Goal: Information Seeking & Learning: Understand process/instructions

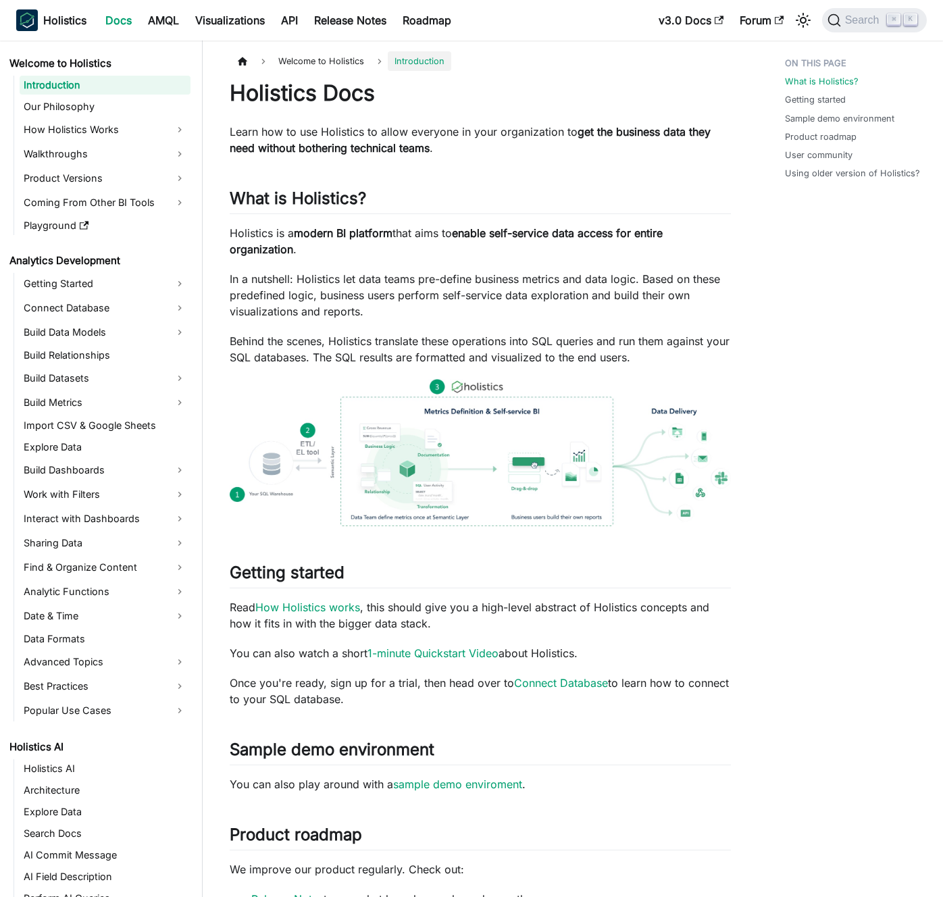
click at [503, 314] on p "In a nutshell: Holistics let data teams pre-define business metrics and data lo…" at bounding box center [480, 295] width 501 height 49
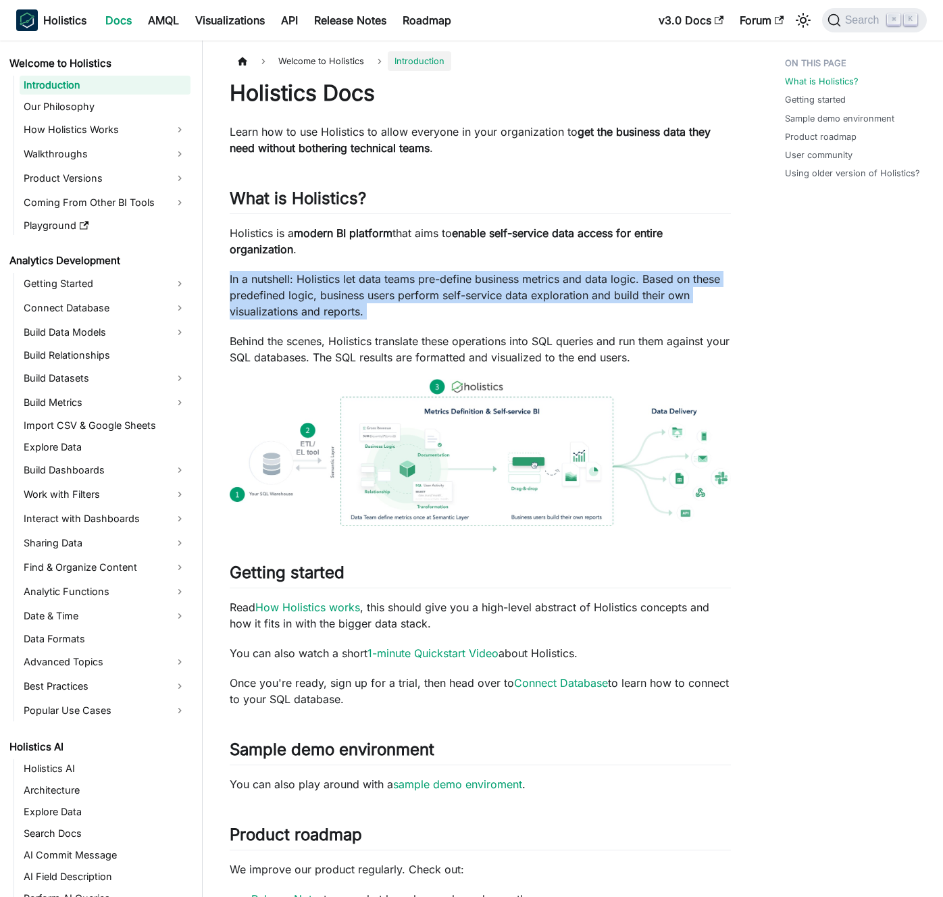
click at [503, 314] on p "In a nutshell: Holistics let data teams pre-define business metrics and data lo…" at bounding box center [480, 295] width 501 height 49
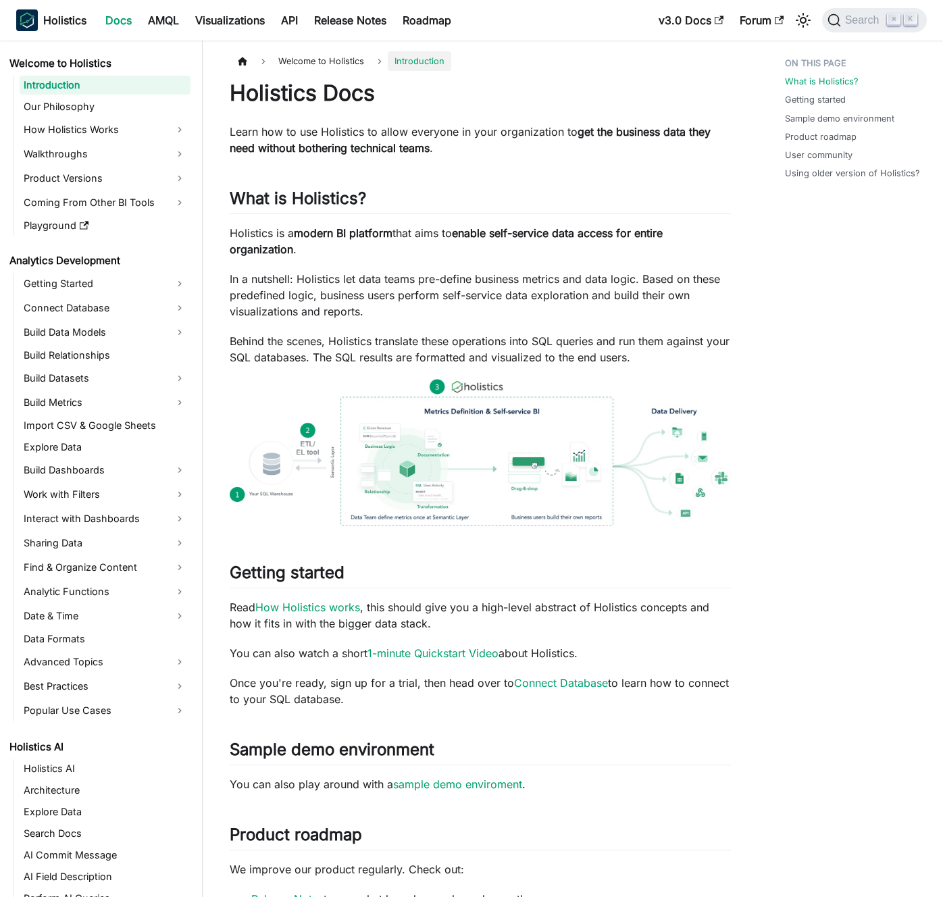
click at [499, 311] on p "In a nutshell: Holistics let data teams pre-define business metrics and data lo…" at bounding box center [480, 295] width 501 height 49
click at [126, 128] on link "How Holistics Works" at bounding box center [105, 130] width 171 height 22
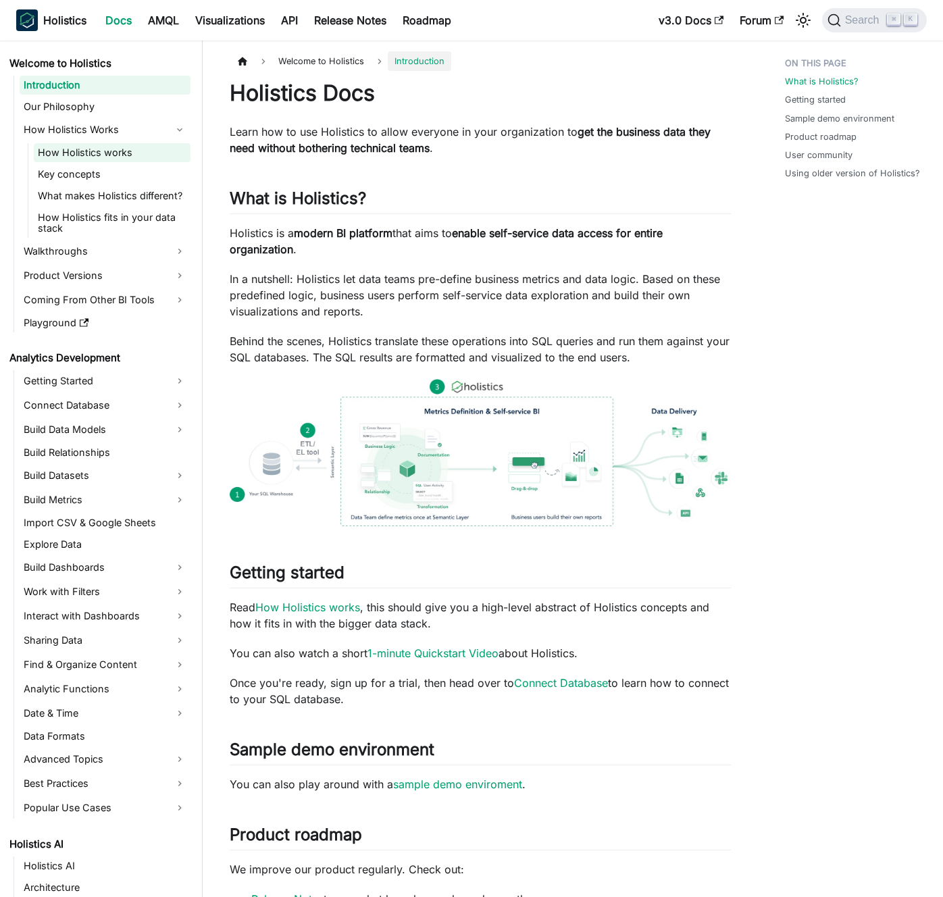
click at [127, 161] on link "How Holistics works" at bounding box center [112, 152] width 157 height 19
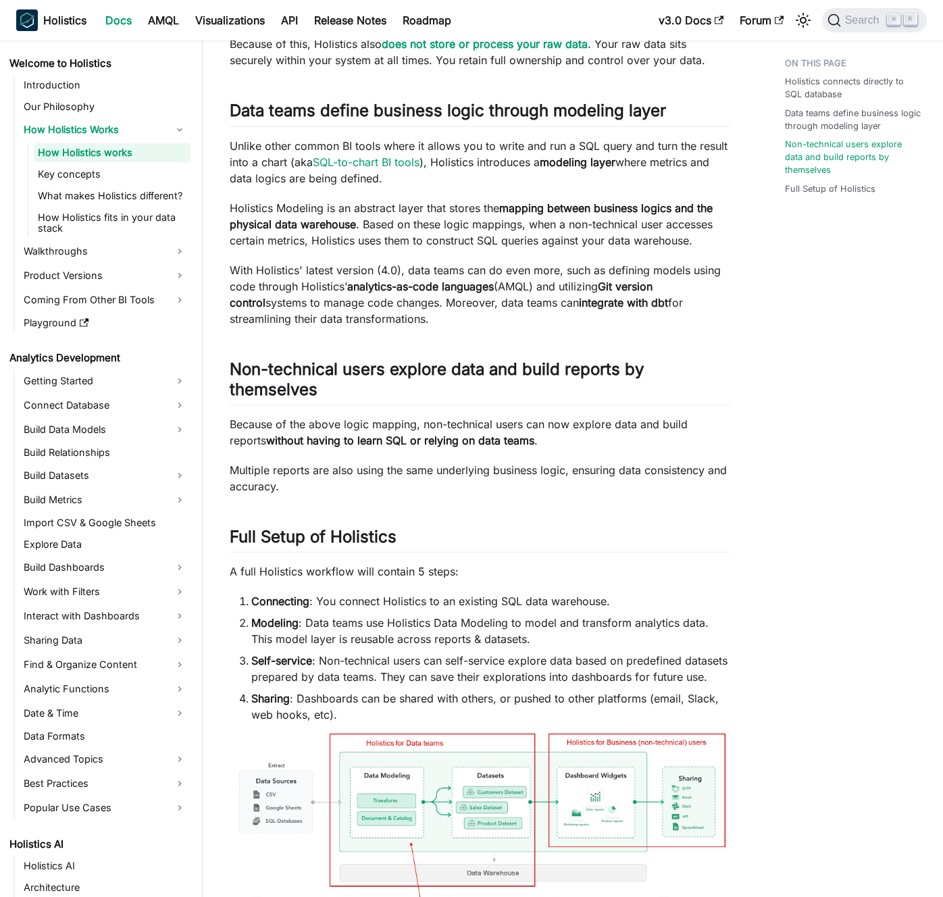
scroll to position [595, 0]
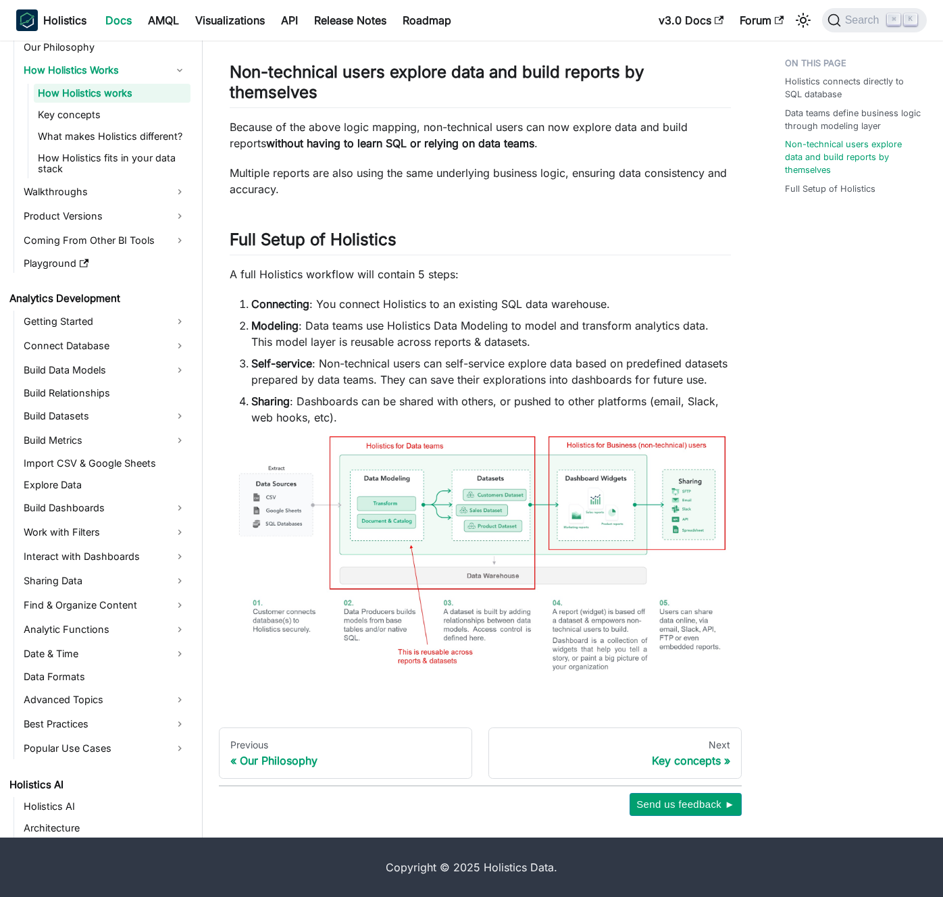
click at [391, 345] on li "Modeling : Data teams use Holistics Data Modeling to model and transform analyt…" at bounding box center [491, 334] width 480 height 32
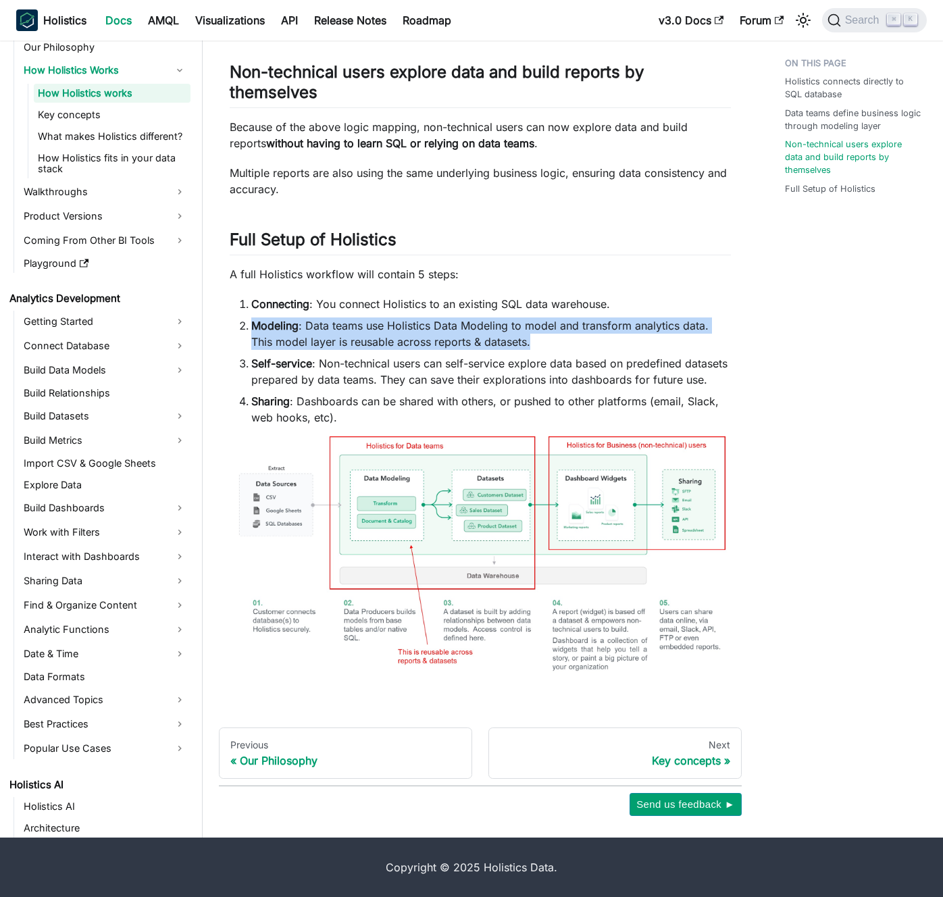
click at [391, 345] on li "Modeling : Data teams use Holistics Data Modeling to model and transform analyt…" at bounding box center [491, 334] width 480 height 32
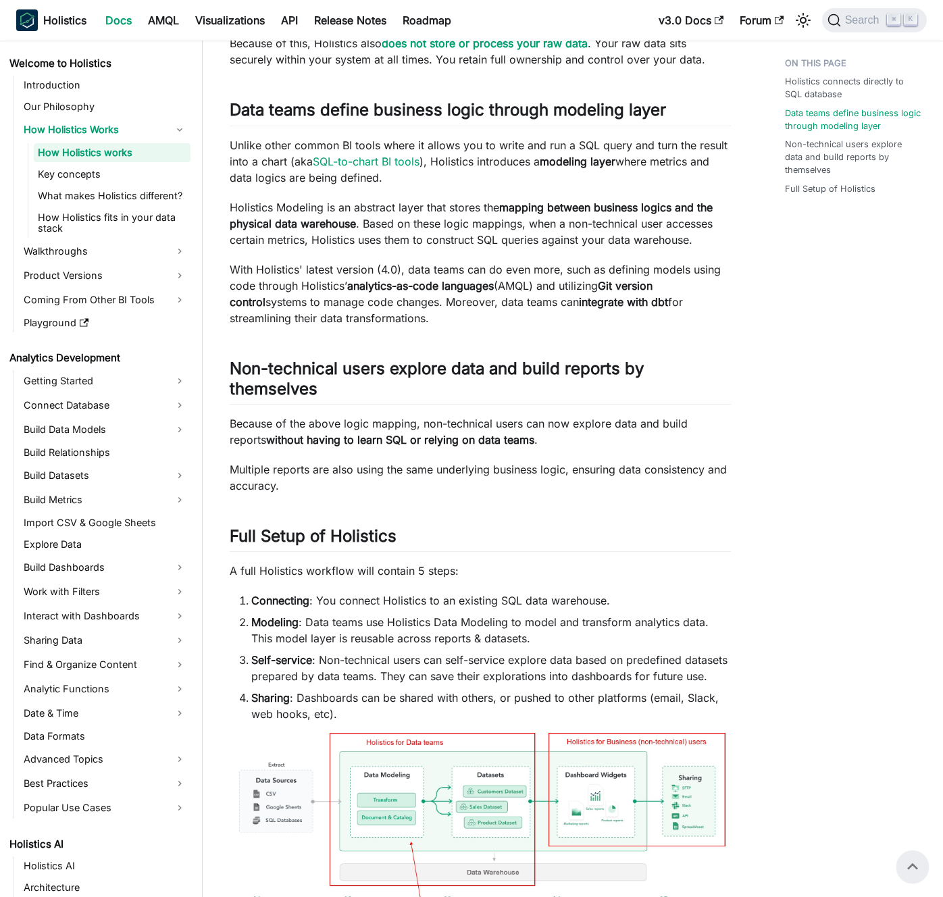
scroll to position [298, 0]
click at [357, 235] on p "Holistics Modeling is an abstract layer that stores the mapping between busines…" at bounding box center [480, 223] width 501 height 49
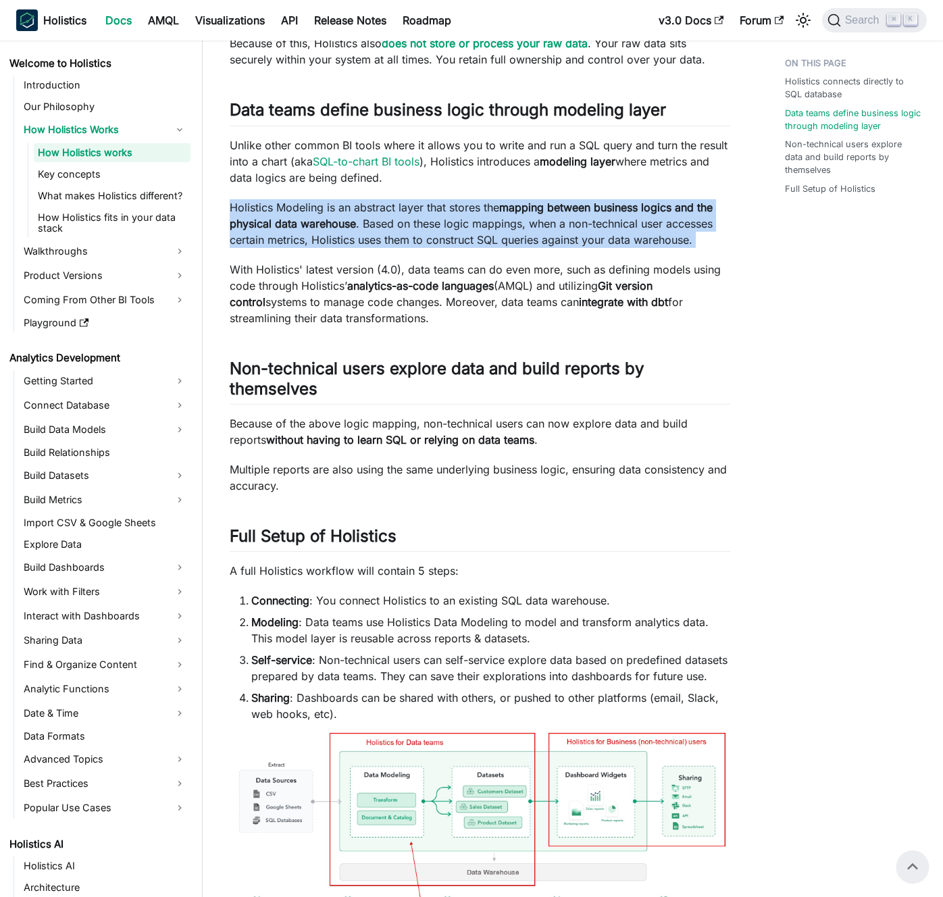
click at [357, 235] on p "Holistics Modeling is an abstract layer that stores the mapping between busines…" at bounding box center [480, 223] width 501 height 49
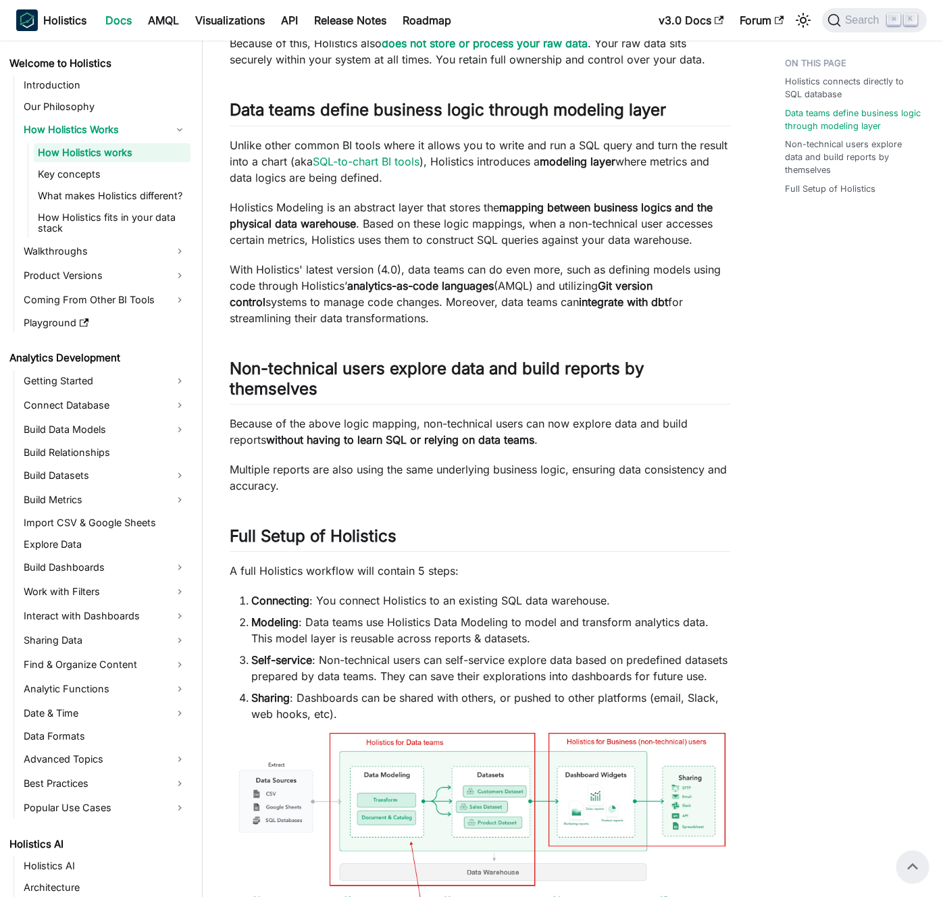
click at [348, 233] on p "Holistics Modeling is an abstract layer that stores the mapping between busines…" at bounding box center [480, 223] width 501 height 49
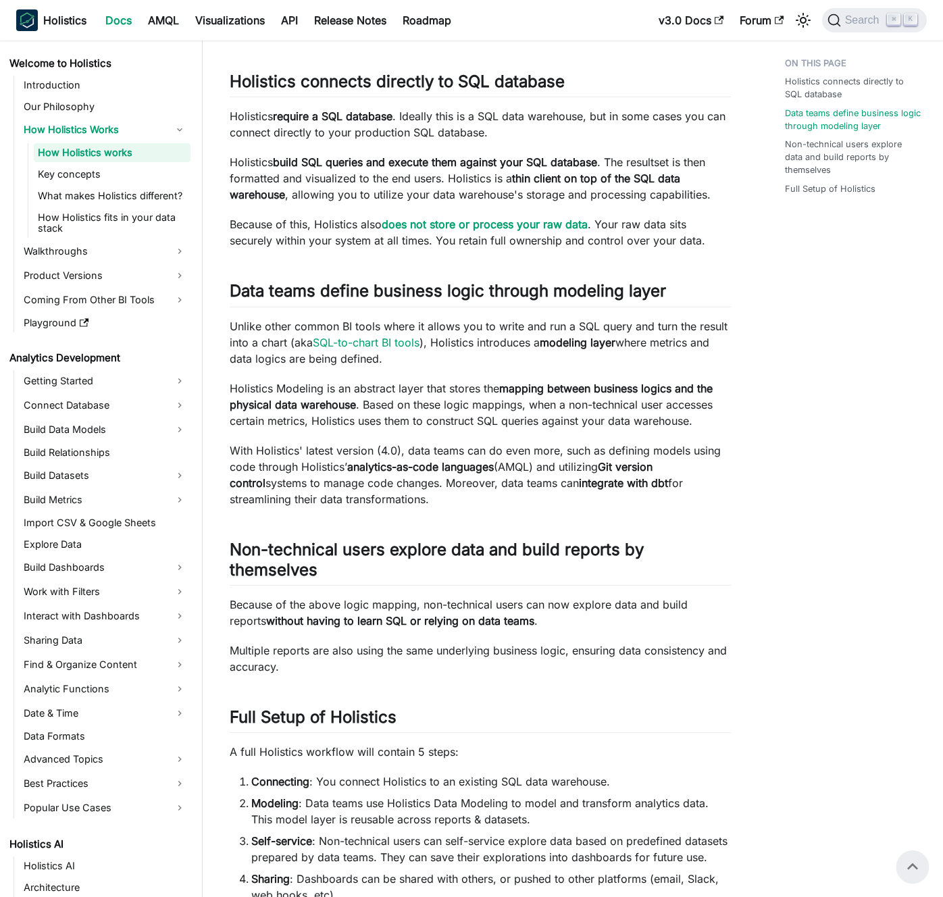
scroll to position [75, 0]
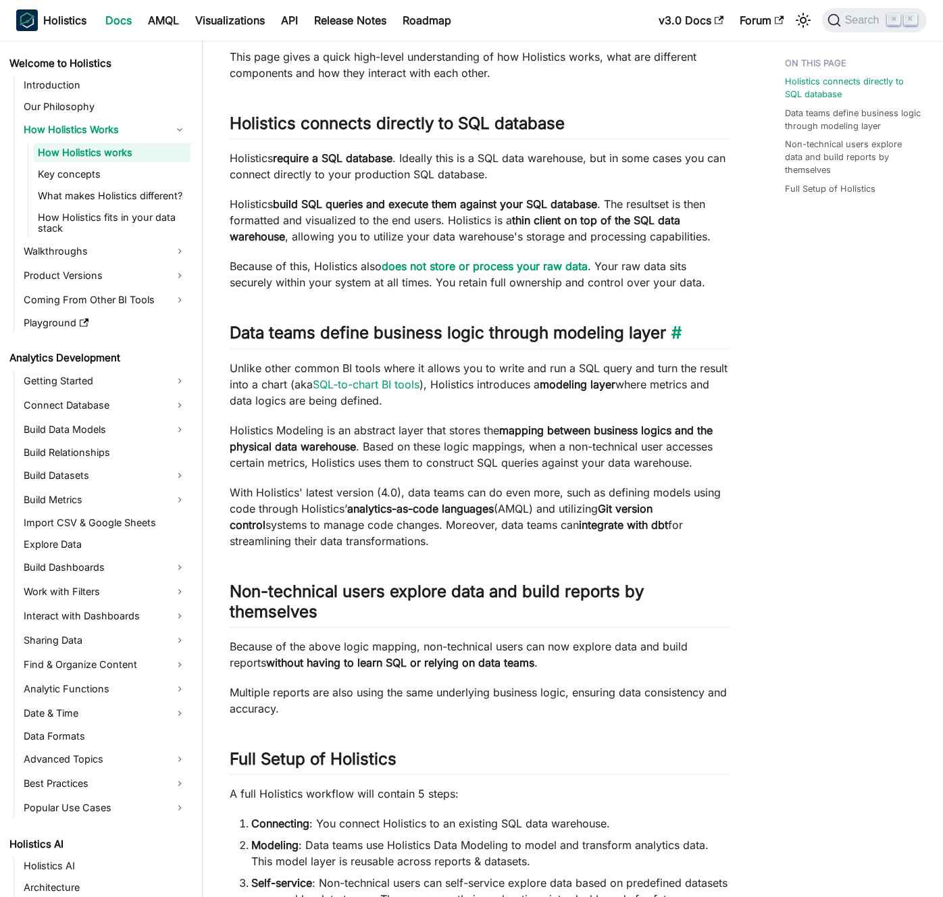
click at [452, 334] on h2 "Data teams define business logic through modeling layer ​" at bounding box center [480, 336] width 501 height 26
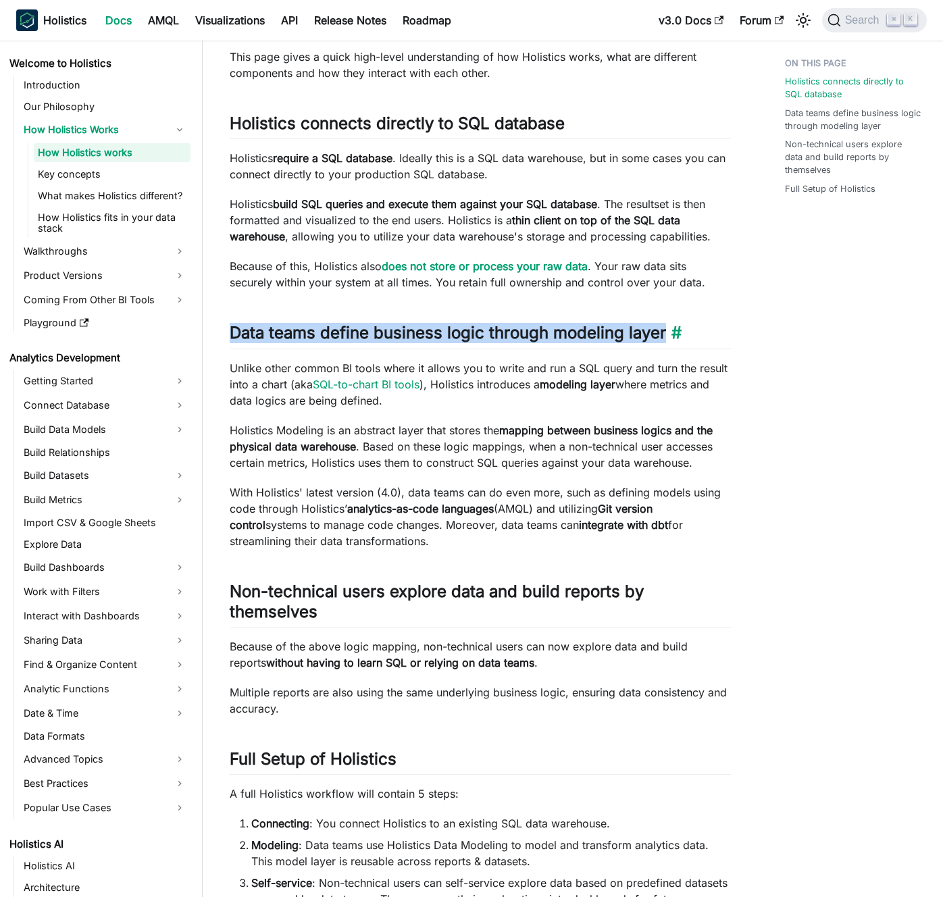
click at [452, 334] on h2 "Data teams define business logic through modeling layer ​" at bounding box center [480, 336] width 501 height 26
click at [441, 332] on h2 "Data teams define business logic through modeling layer ​" at bounding box center [480, 336] width 501 height 26
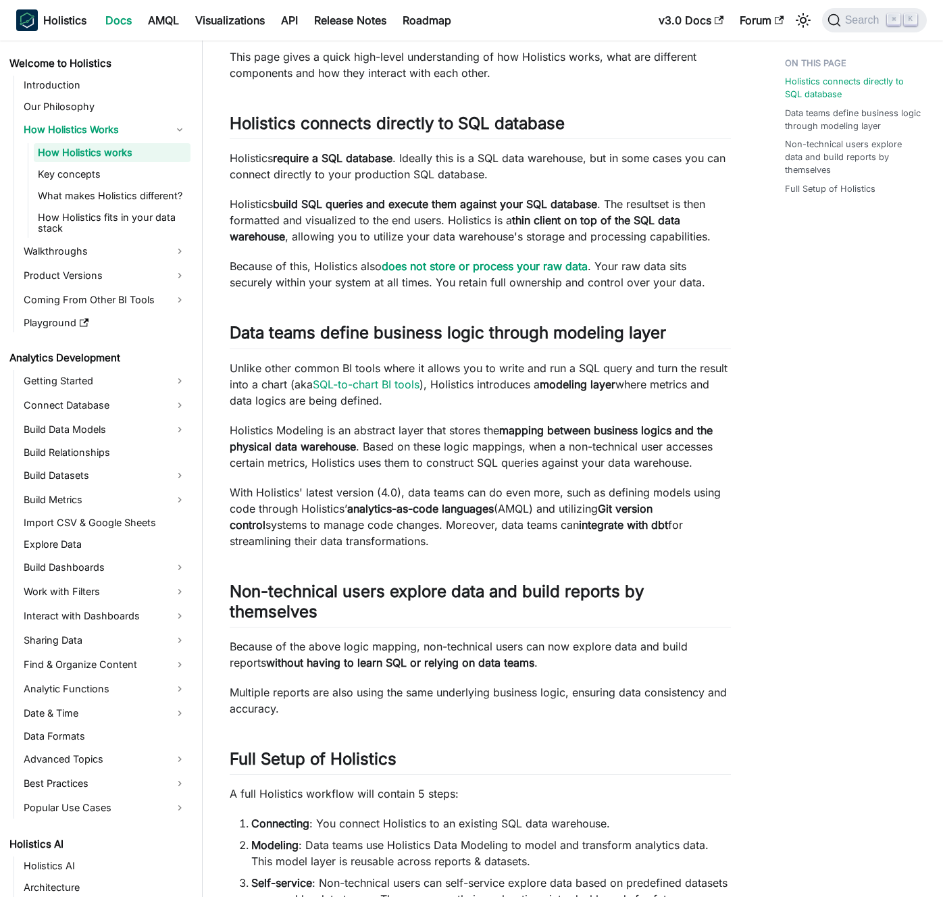
click at [409, 505] on strong "analytics-as-code languages" at bounding box center [420, 509] width 147 height 14
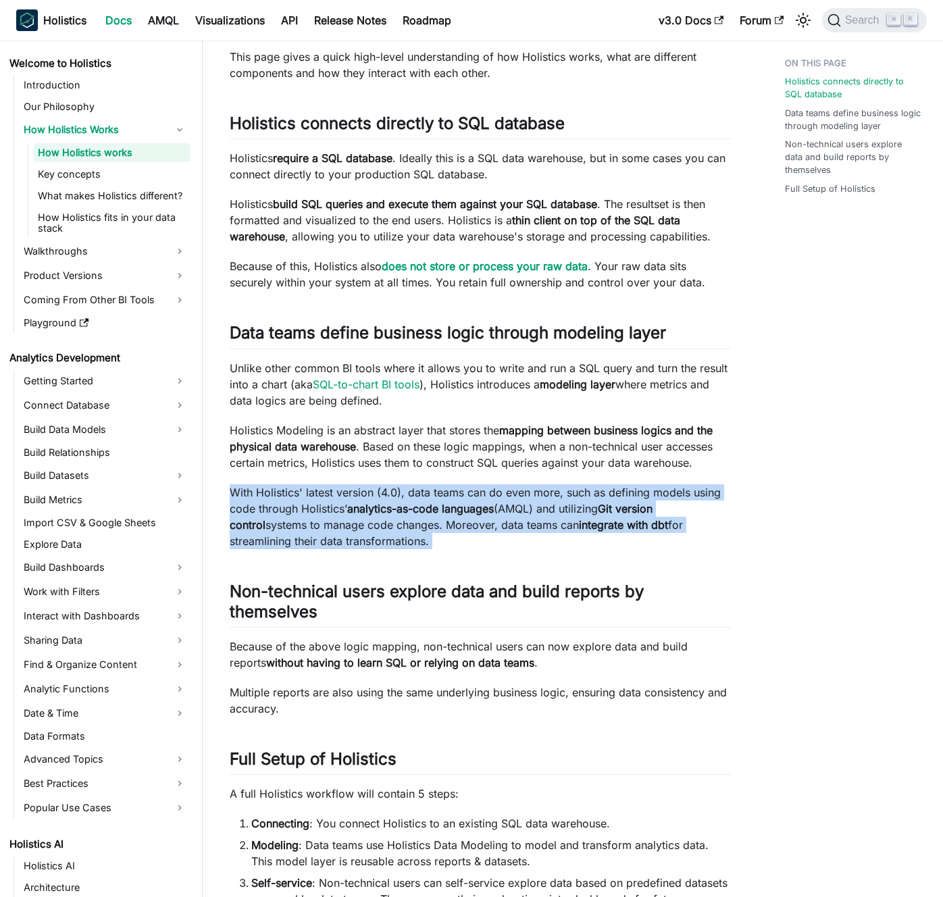
click at [409, 505] on strong "analytics-as-code languages" at bounding box center [420, 509] width 147 height 14
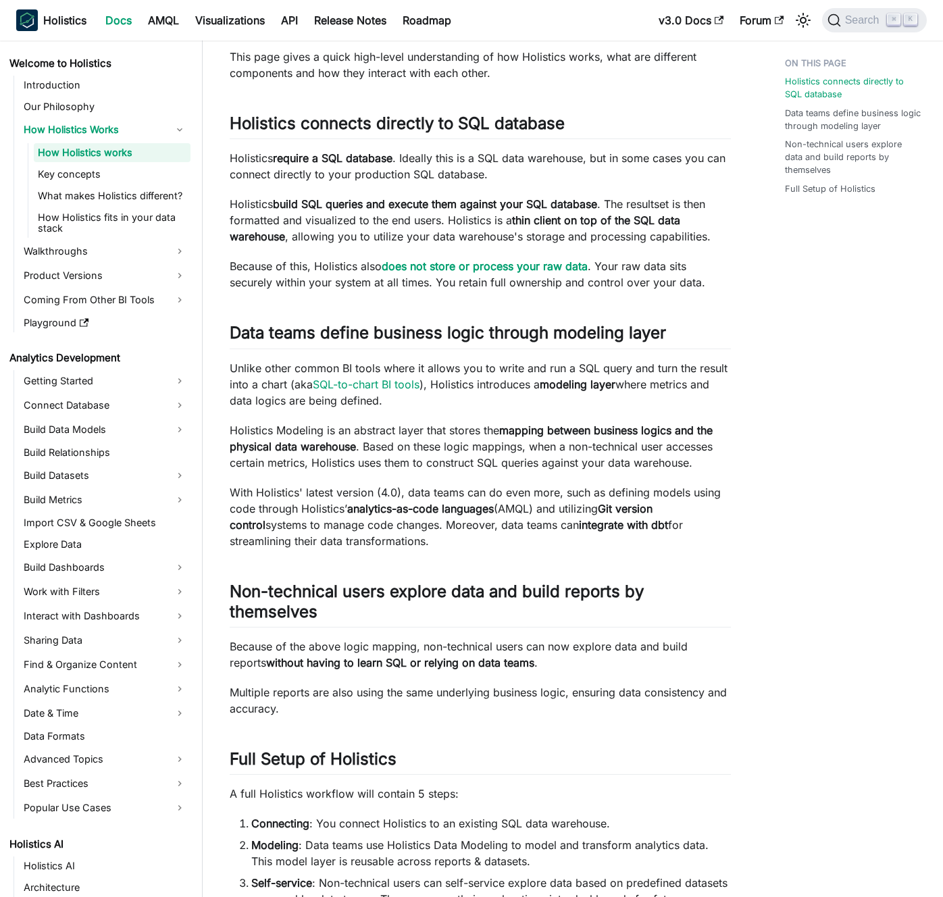
click at [403, 503] on strong "analytics-as-code languages" at bounding box center [420, 509] width 147 height 14
click at [372, 653] on p "Because of the above logic mapping, non-technical users can now explore data an…" at bounding box center [480, 654] width 501 height 32
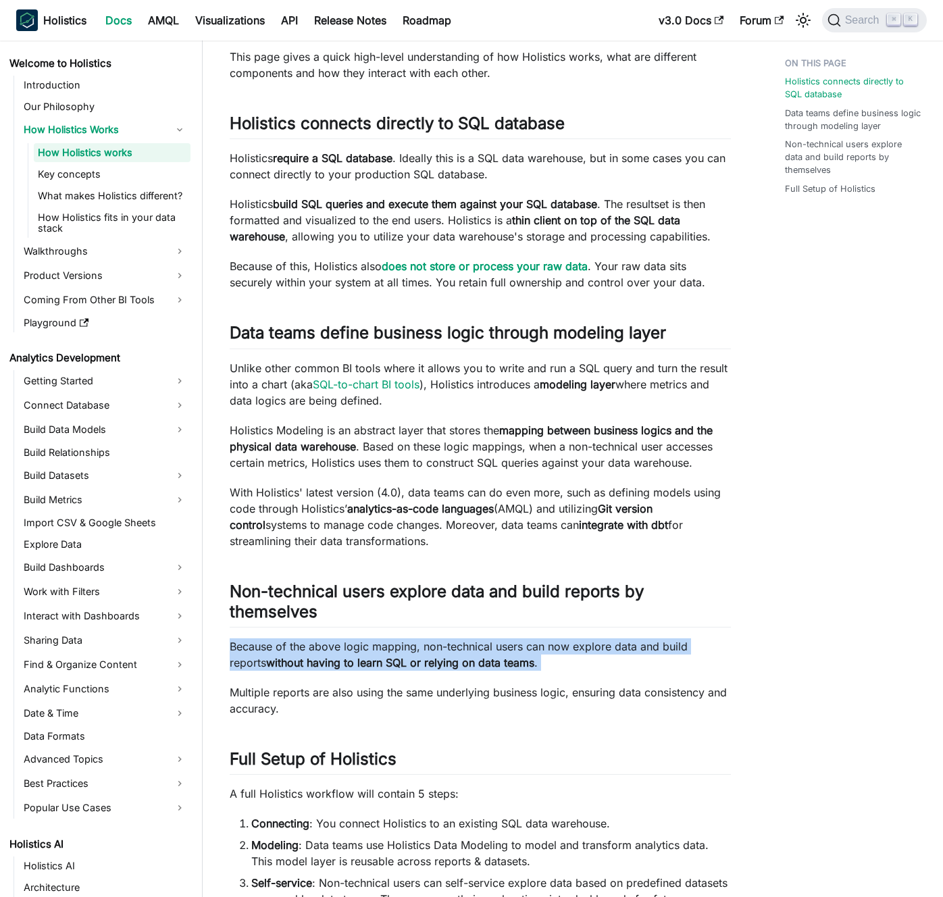
click at [372, 653] on p "Because of the above logic mapping, non-technical users can now explore data an…" at bounding box center [480, 654] width 501 height 32
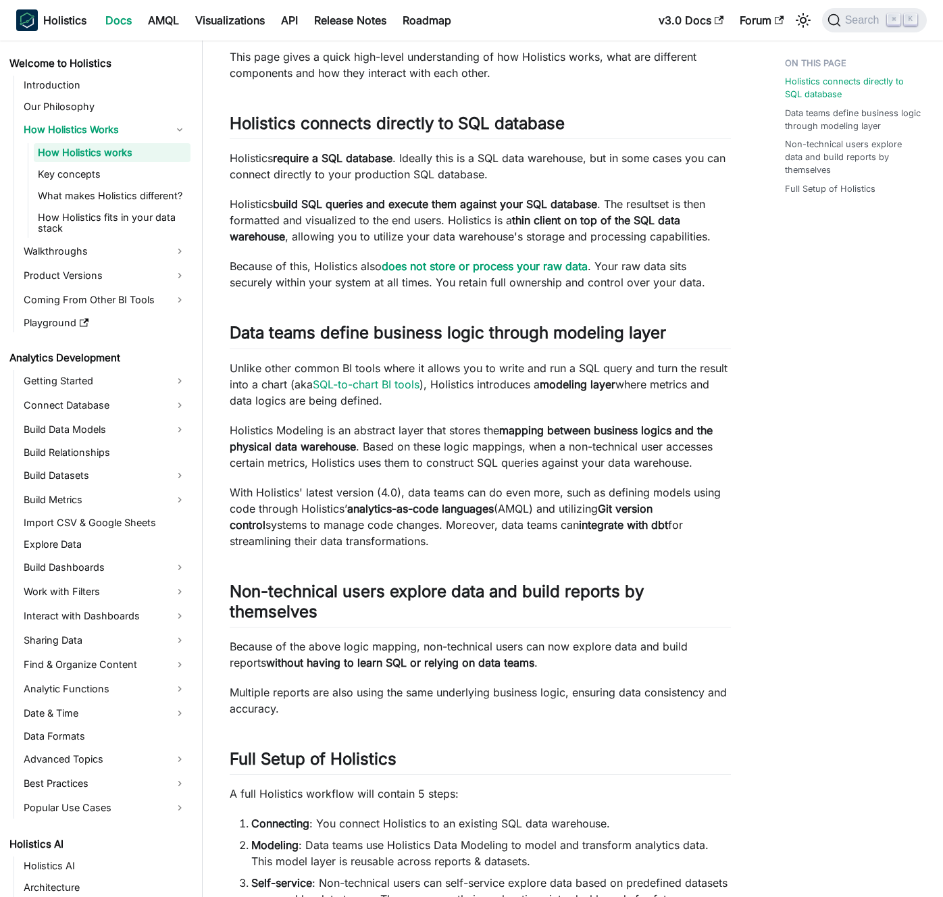
click at [384, 650] on p "Because of the above logic mapping, non-technical users can now explore data an…" at bounding box center [480, 654] width 501 height 32
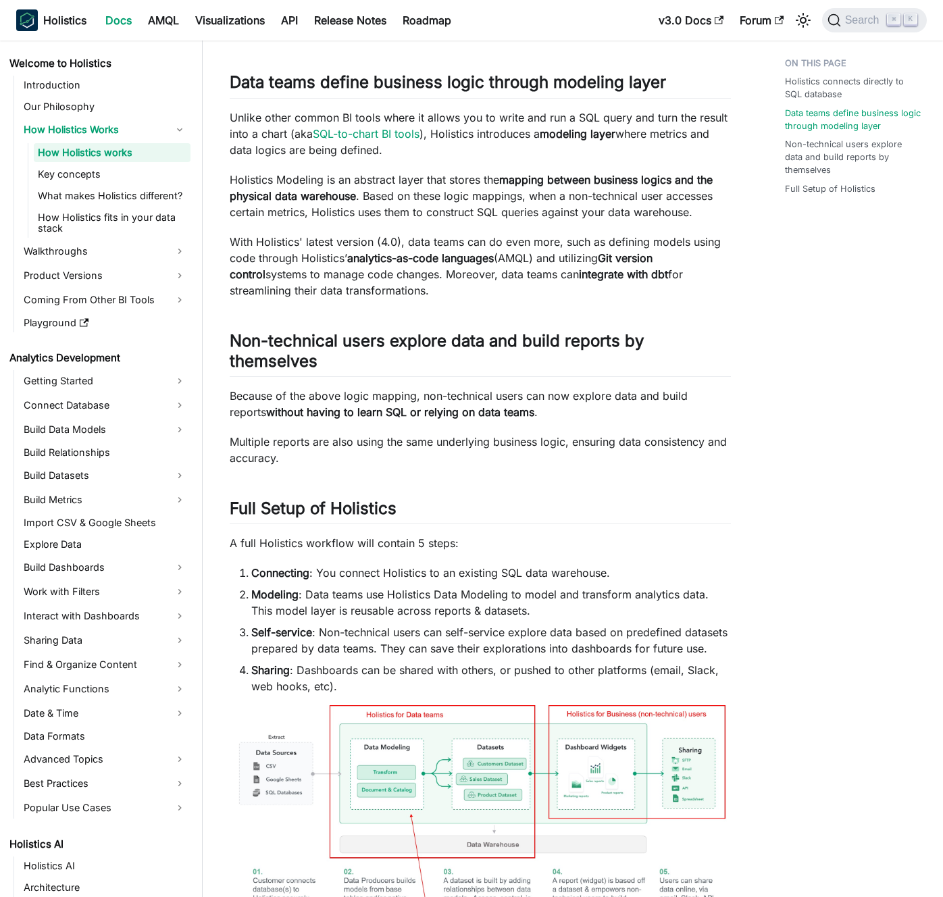
click at [434, 638] on li "Self-service : Non-technical users can self-service explore data based on prede…" at bounding box center [491, 640] width 480 height 32
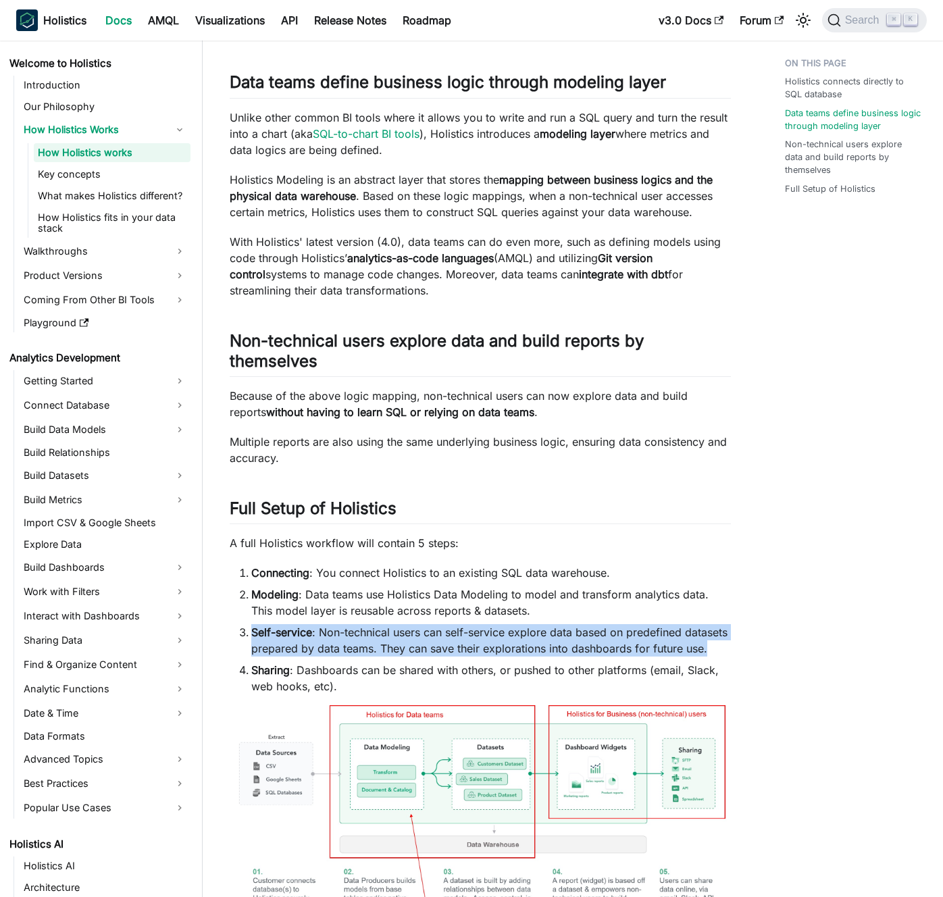
click at [434, 638] on li "Self-service : Non-technical users can self-service explore data based on prede…" at bounding box center [491, 640] width 480 height 32
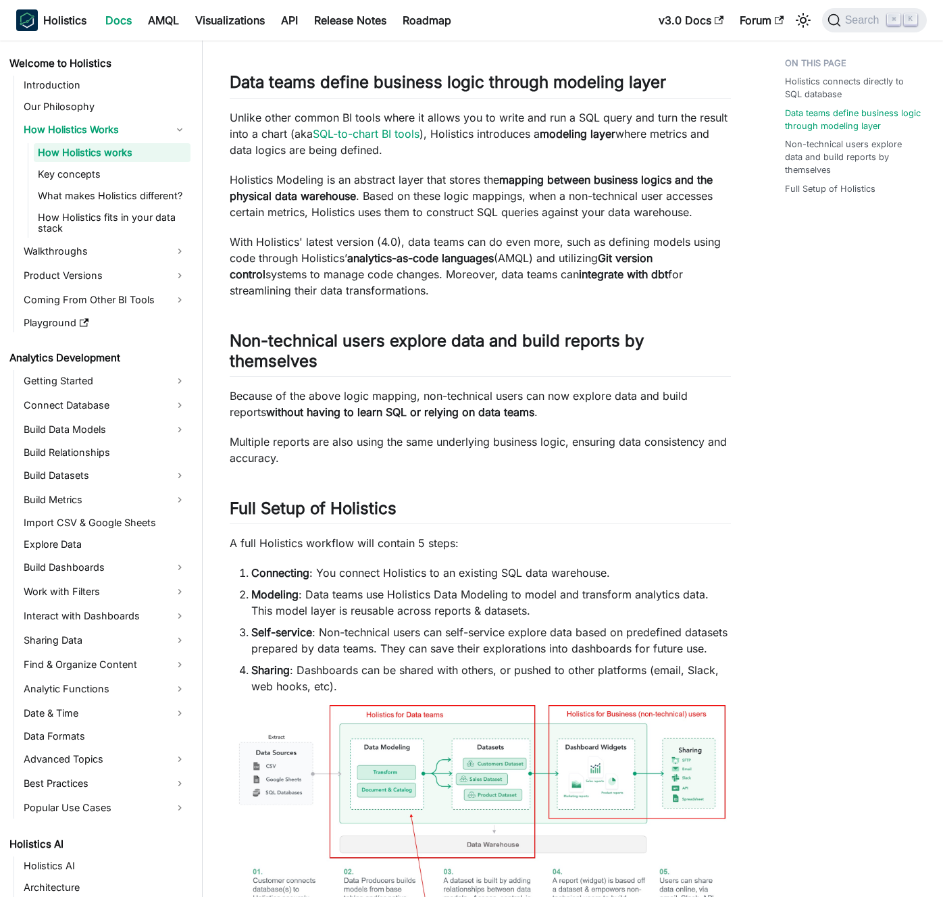
click at [438, 630] on li "Self-service : Non-technical users can self-service explore data based on prede…" at bounding box center [491, 640] width 480 height 32
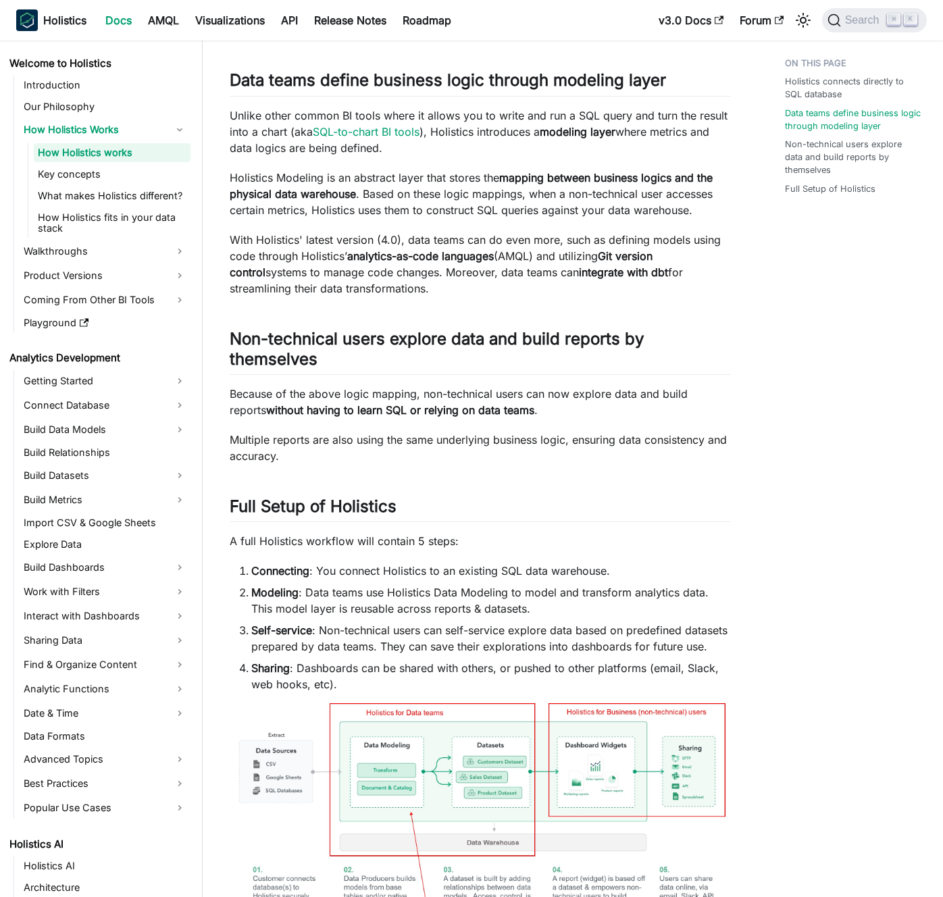
scroll to position [564, 0]
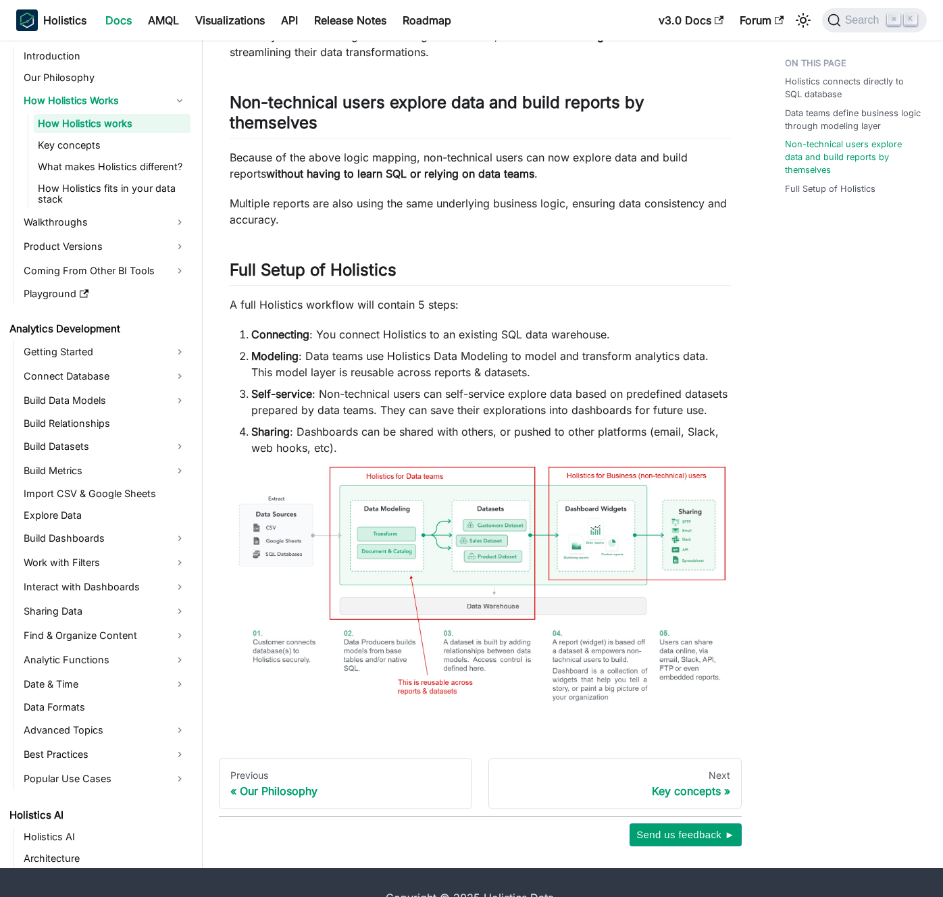
click at [425, 422] on ol "Connecting : You connect Holistics to an existing SQL data warehouse. Modeling …" at bounding box center [480, 391] width 501 height 130
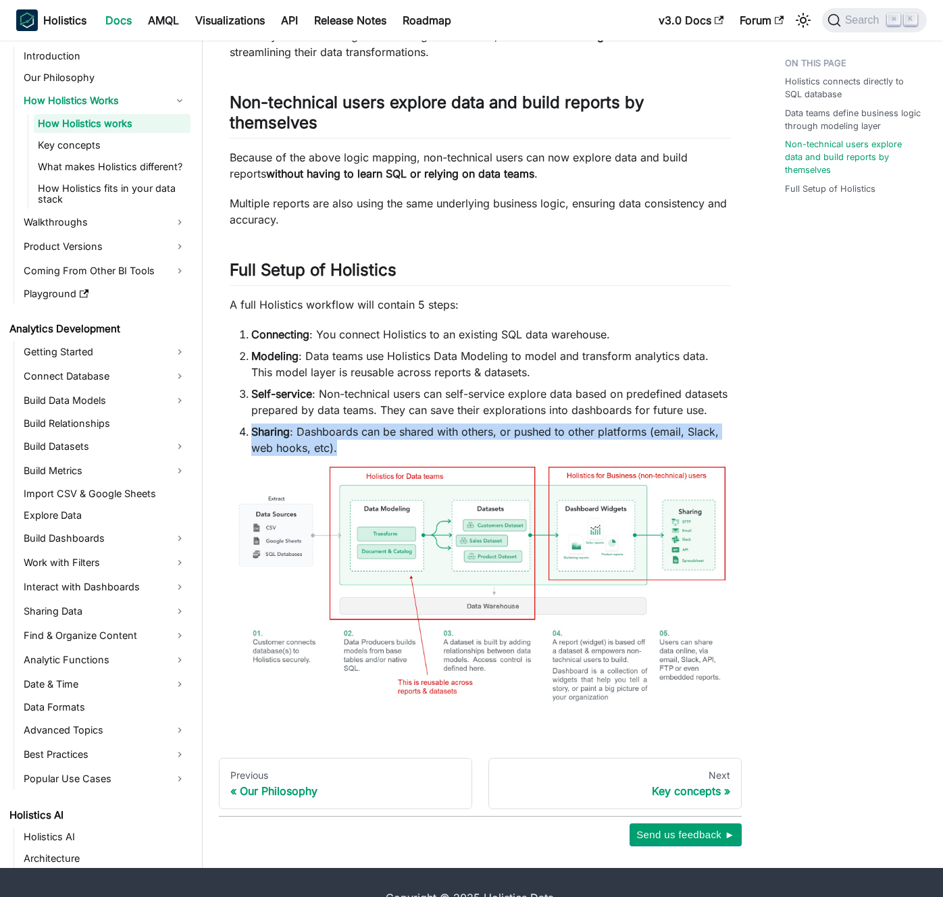
click at [425, 422] on ol "Connecting : You connect Holistics to an existing SQL data warehouse. Modeling …" at bounding box center [480, 391] width 501 height 130
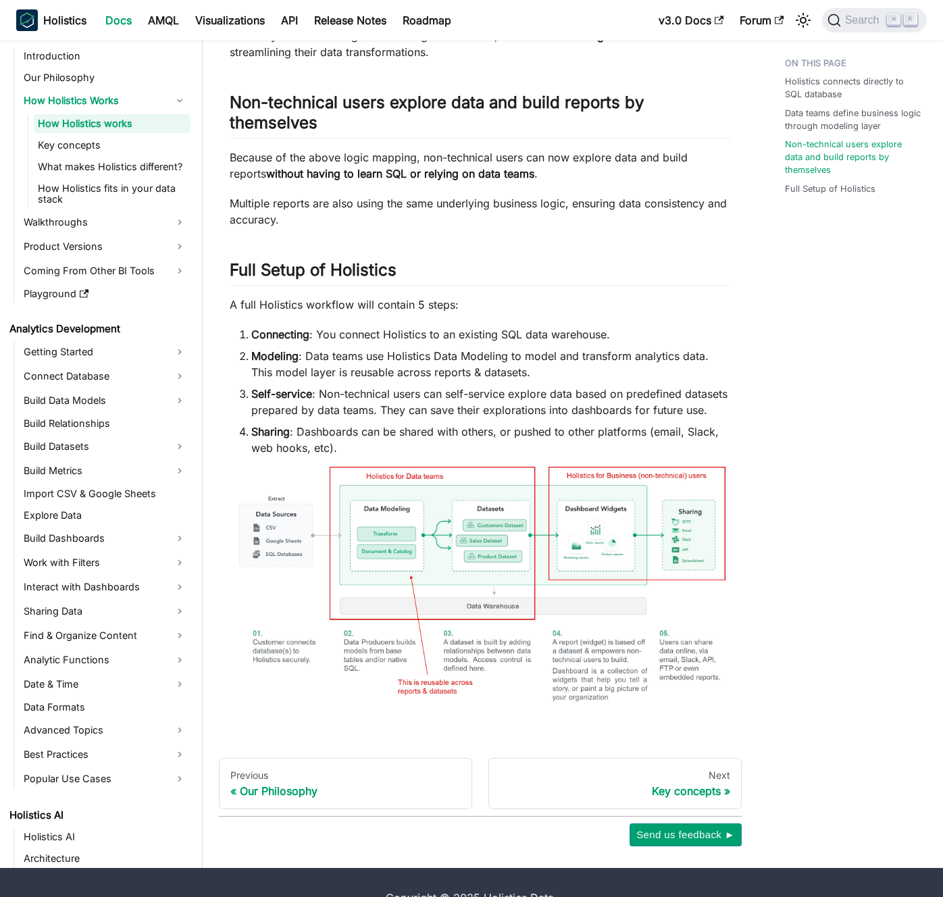
click at [425, 404] on li "Self-service : Non-technical users can self-service explore data based on prede…" at bounding box center [491, 402] width 480 height 32
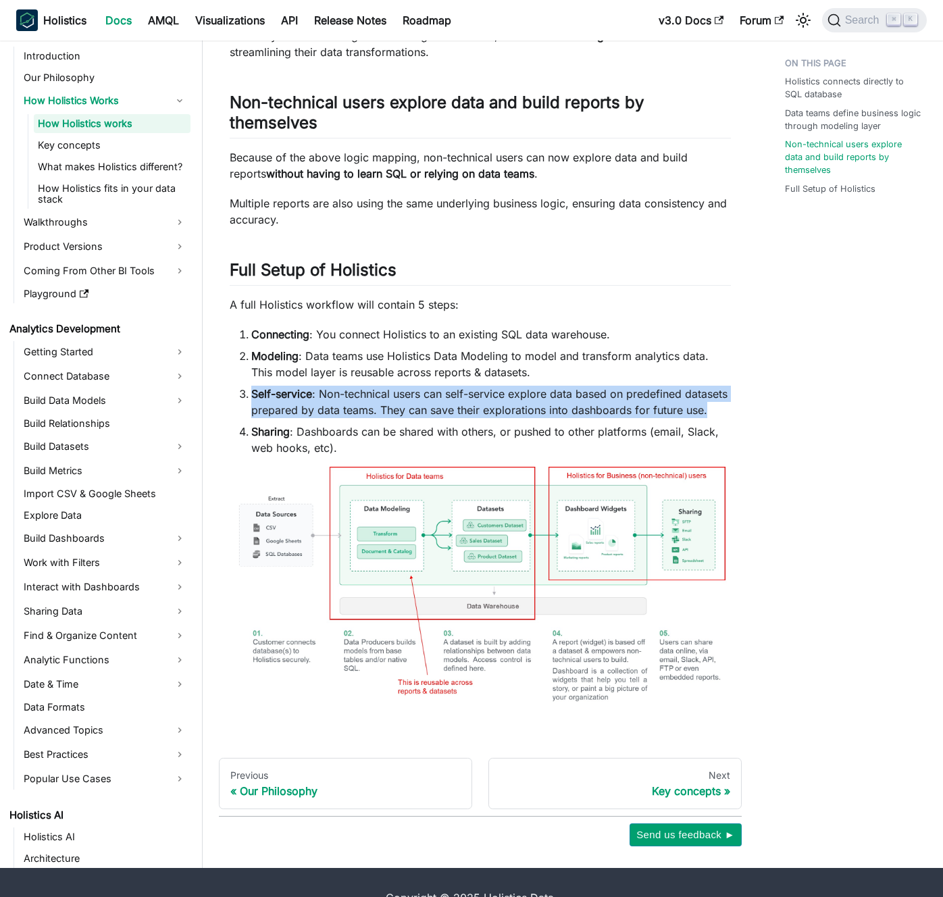
click at [425, 404] on li "Self-service : Non-technical users can self-service explore data based on prede…" at bounding box center [491, 402] width 480 height 32
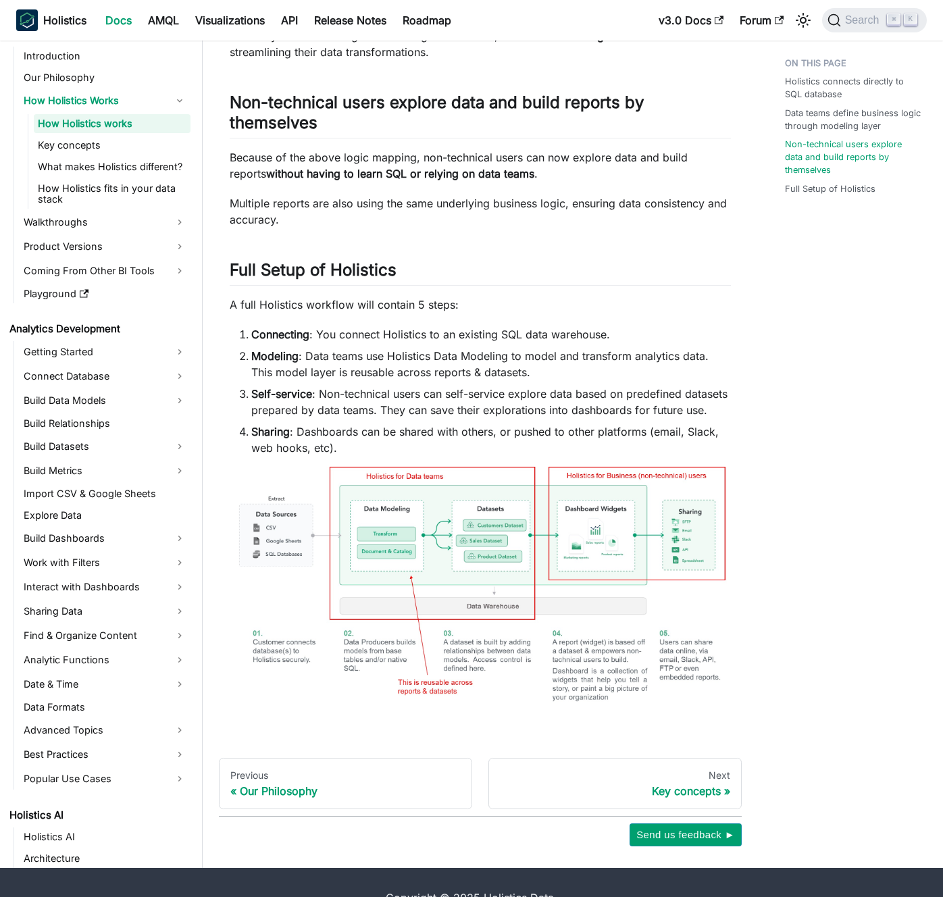
click at [428, 390] on li "Self-service : Non-technical users can self-service explore data based on prede…" at bounding box center [491, 402] width 480 height 32
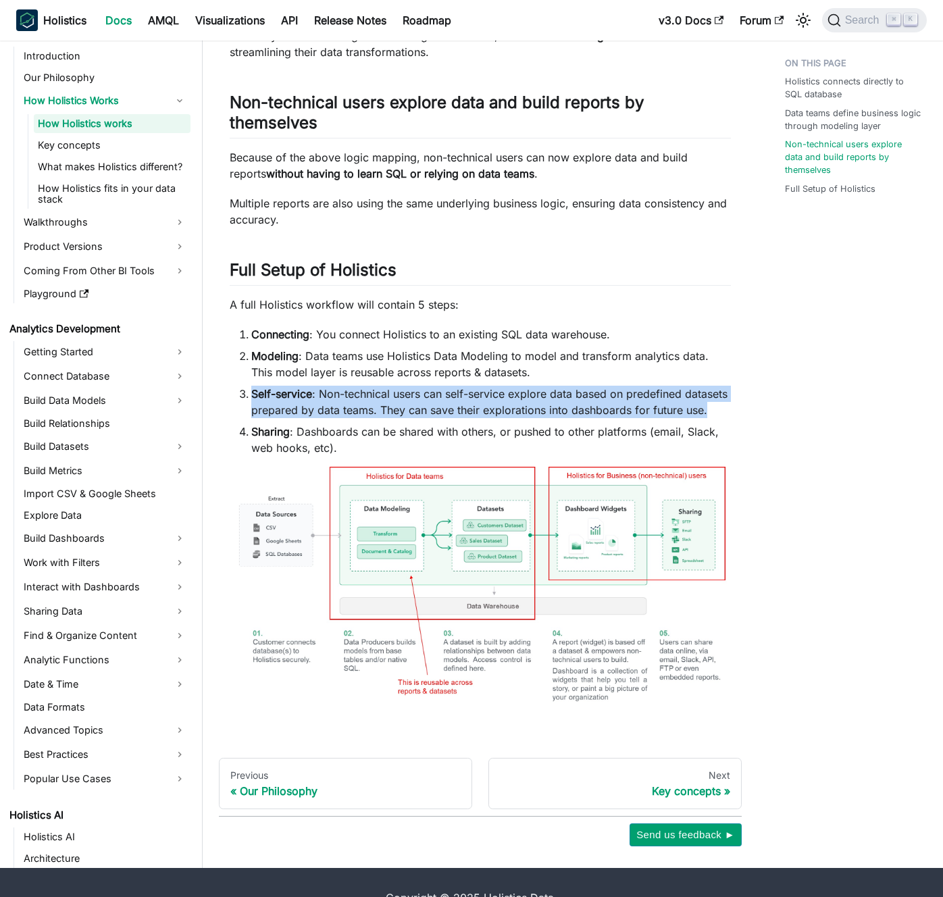
click at [428, 390] on li "Self-service : Non-technical users can self-service explore data based on prede…" at bounding box center [491, 402] width 480 height 32
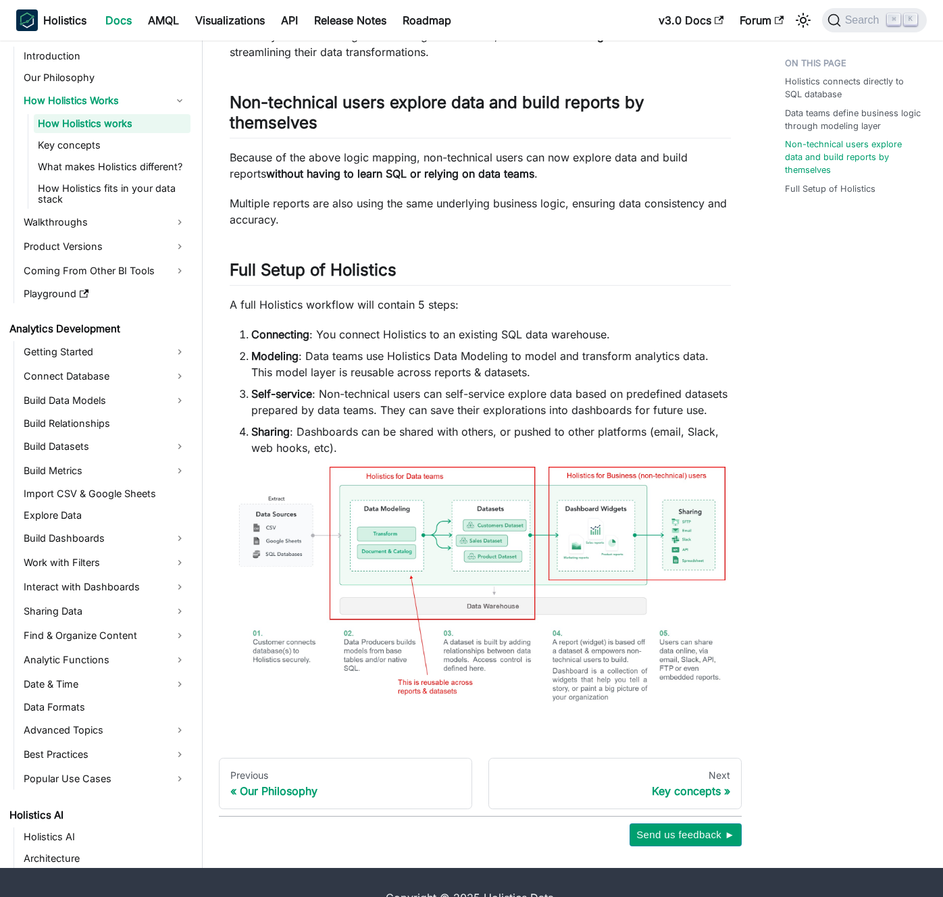
click at [445, 375] on li "Modeling : Data teams use Holistics Data Modeling to model and transform analyt…" at bounding box center [491, 364] width 480 height 32
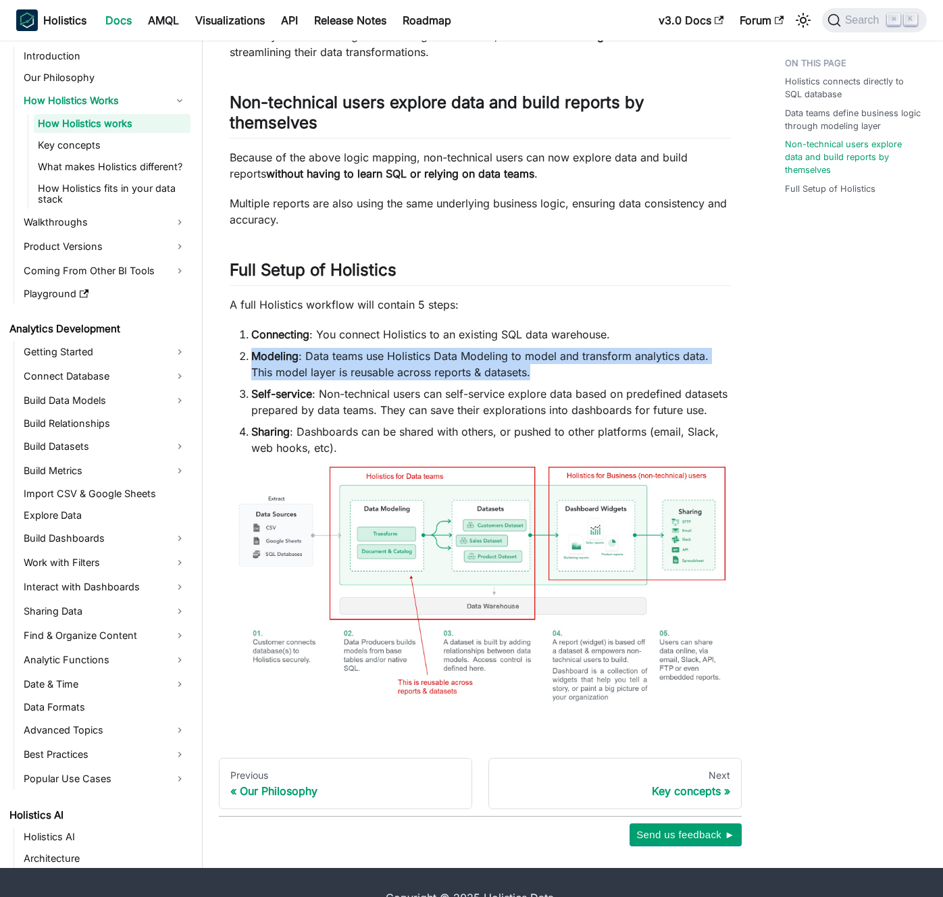
click at [445, 375] on li "Modeling : Data teams use Holistics Data Modeling to model and transform analyt…" at bounding box center [491, 364] width 480 height 32
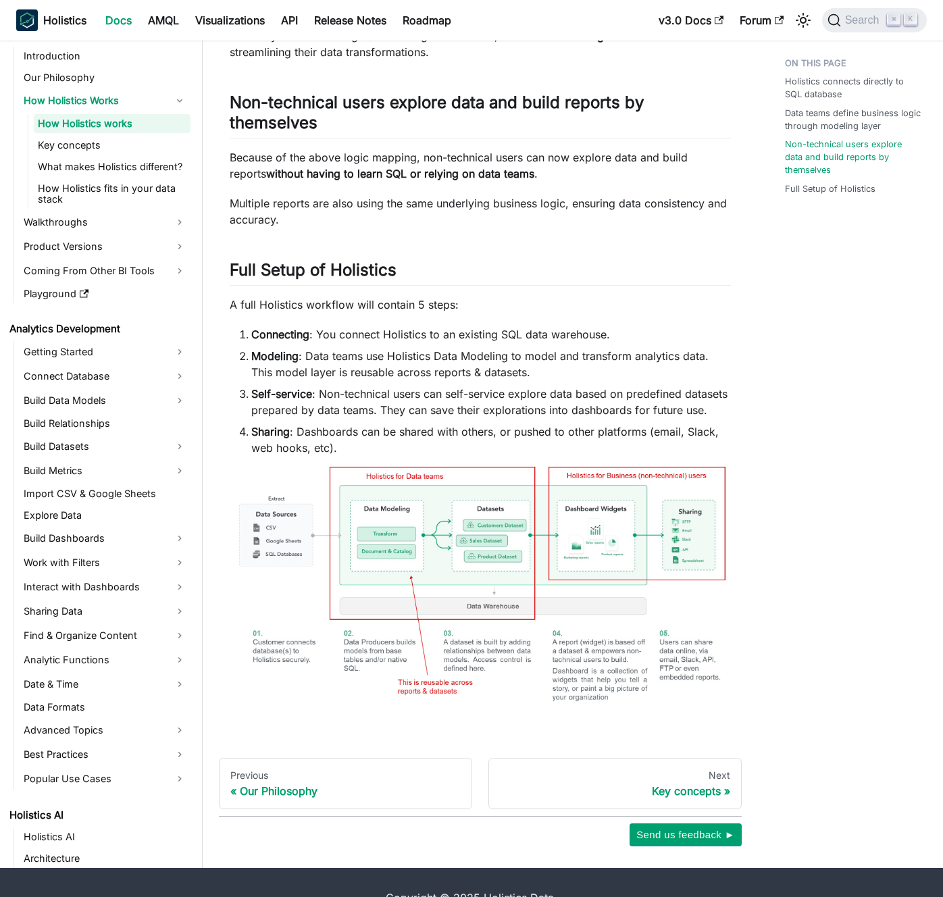
click at [461, 364] on li "Modeling : Data teams use Holistics Data Modeling to model and transform analyt…" at bounding box center [491, 364] width 480 height 32
